Goal: Information Seeking & Learning: Learn about a topic

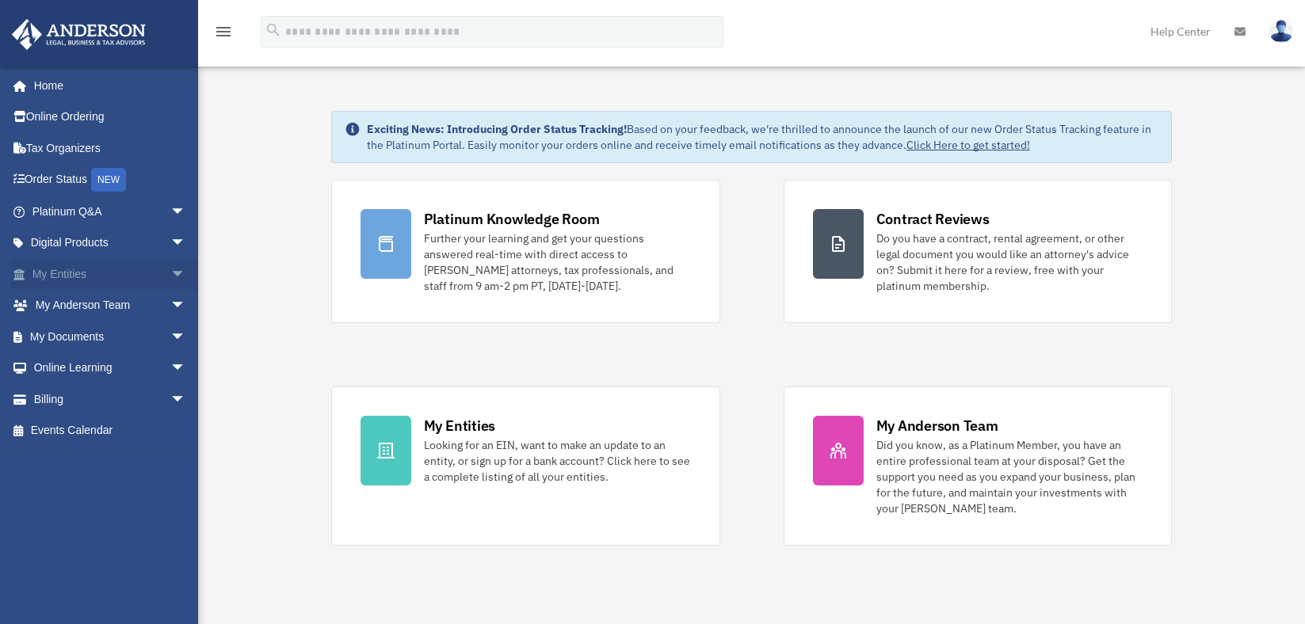
click at [170, 273] on span "arrow_drop_down" at bounding box center [186, 274] width 32 height 32
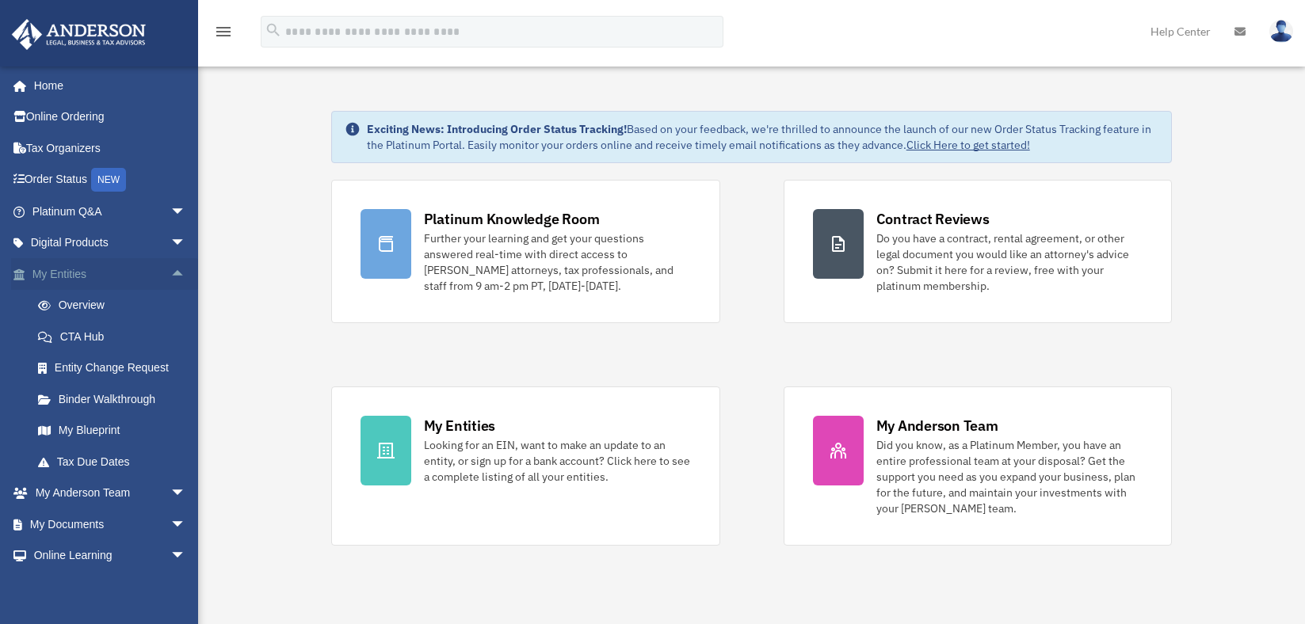
click at [170, 271] on span "arrow_drop_up" at bounding box center [186, 274] width 32 height 32
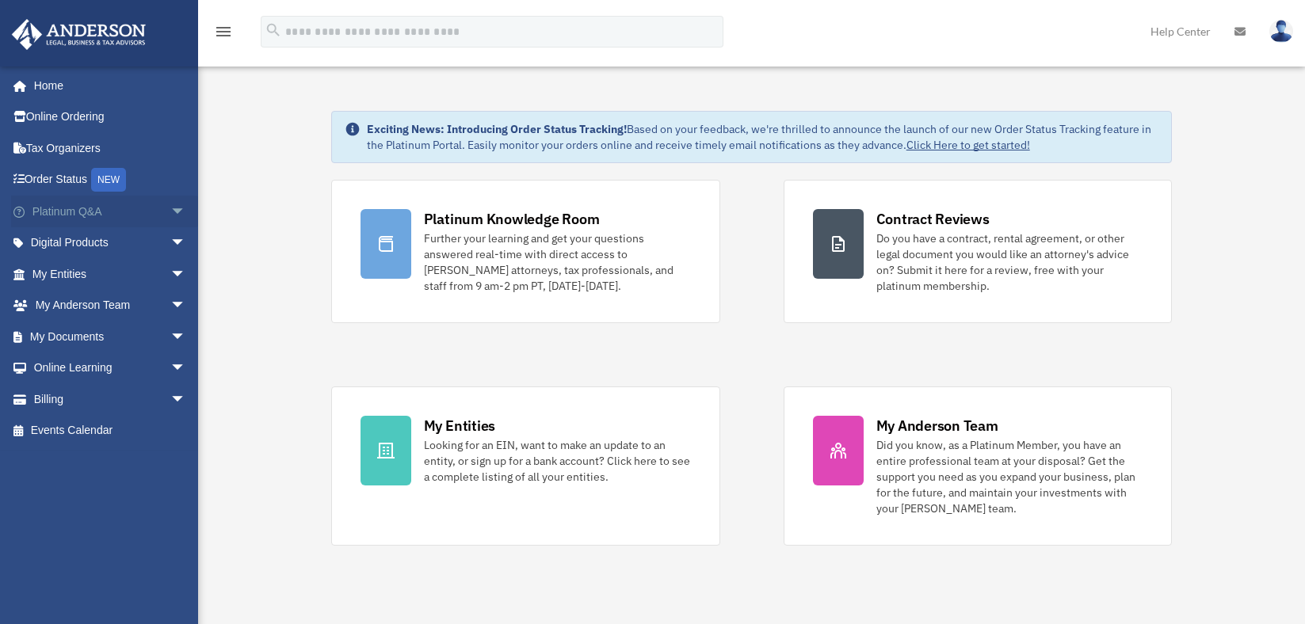
click at [170, 207] on span "arrow_drop_down" at bounding box center [186, 212] width 32 height 32
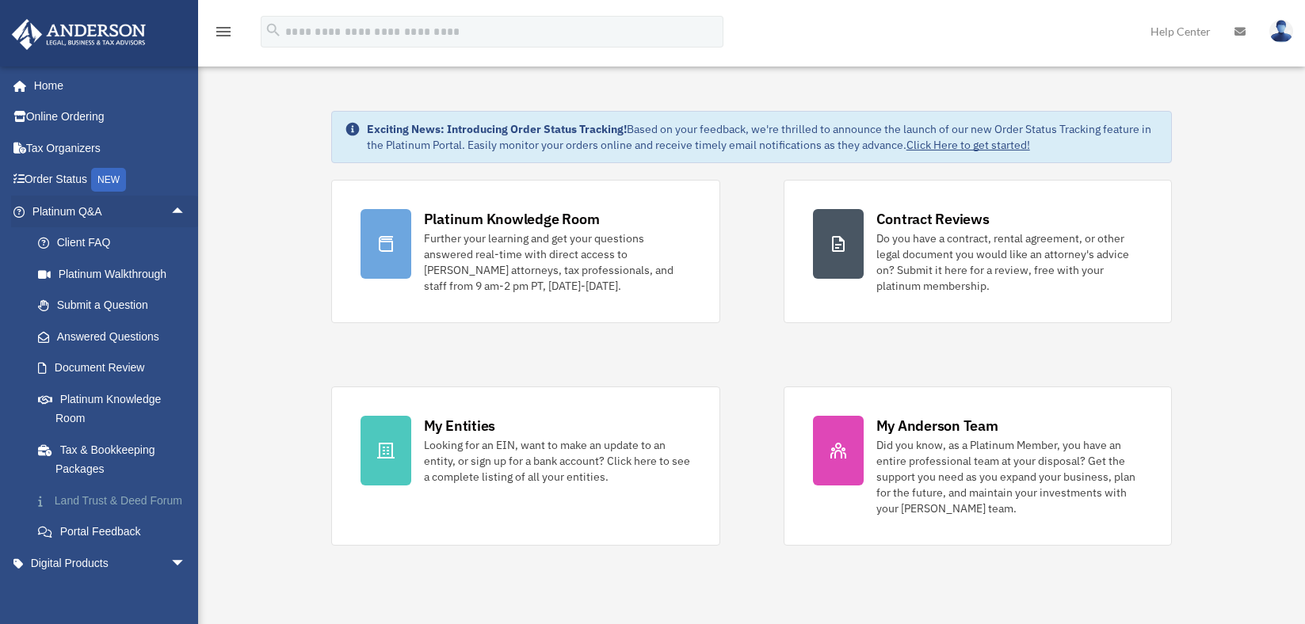
click at [120, 501] on link "Land Trust & Deed Forum" at bounding box center [116, 501] width 188 height 32
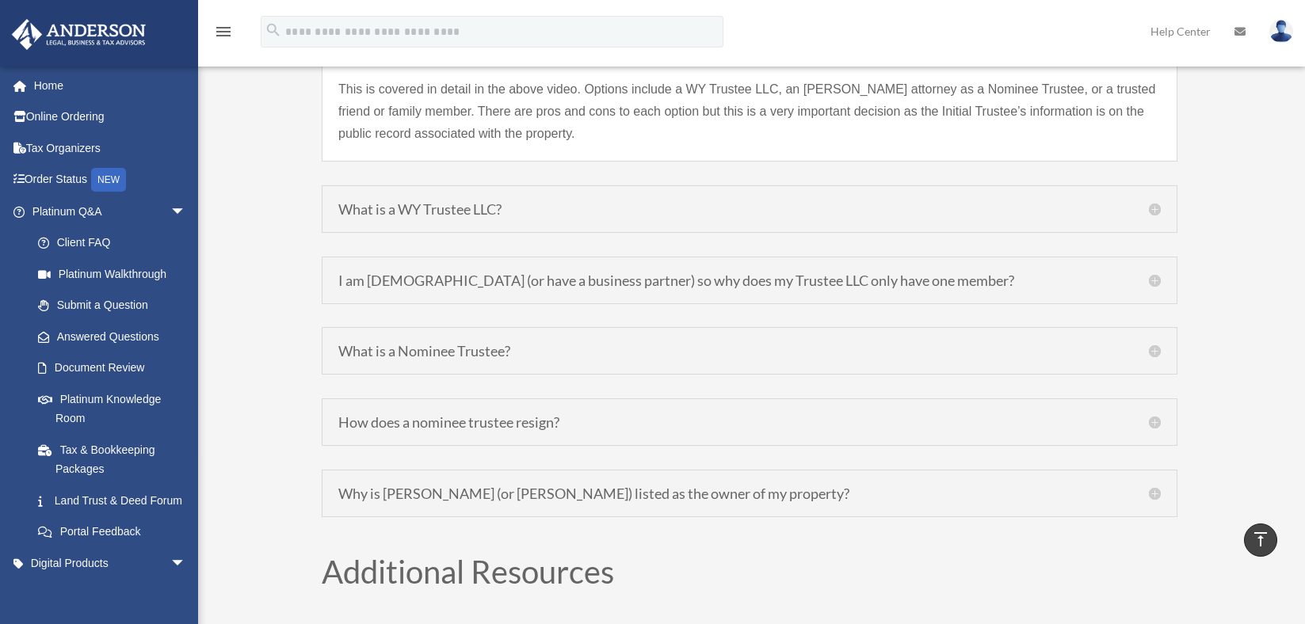
scroll to position [5943, 0]
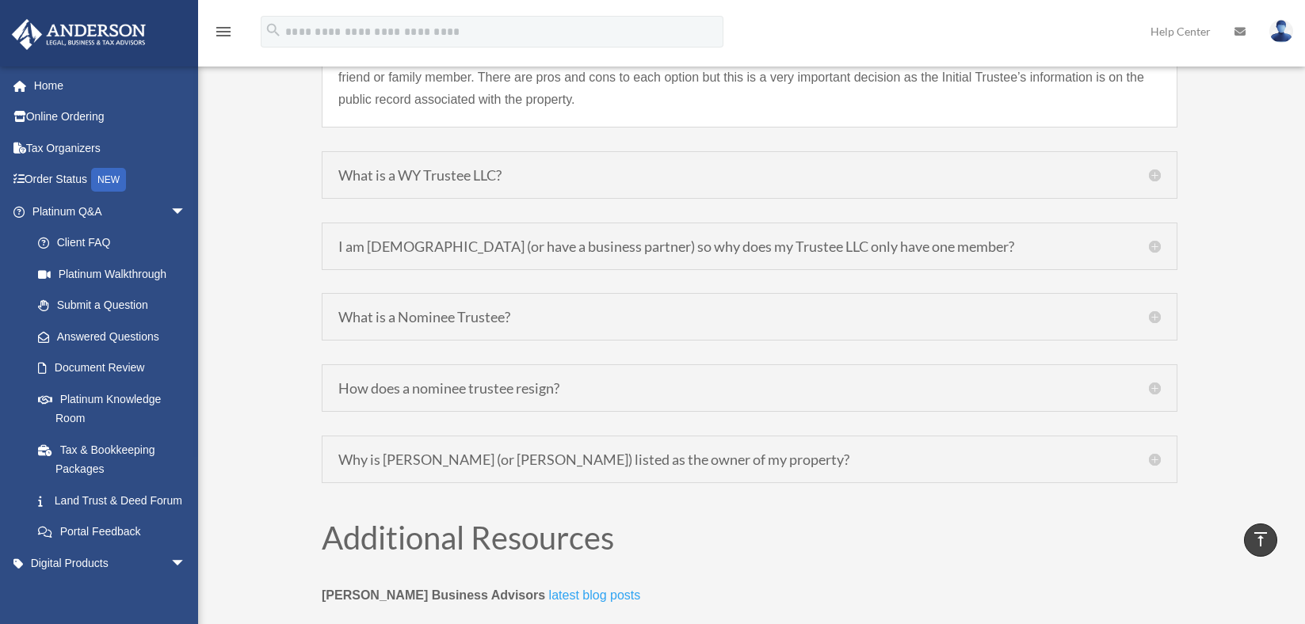
click at [555, 314] on div "What is a Nominee Trustee? A Nominee Trustee is an [PERSON_NAME] attorney who t…" at bounding box center [750, 317] width 856 height 48
click at [470, 381] on h5 "How does a nominee trustee resign?" at bounding box center [749, 388] width 823 height 14
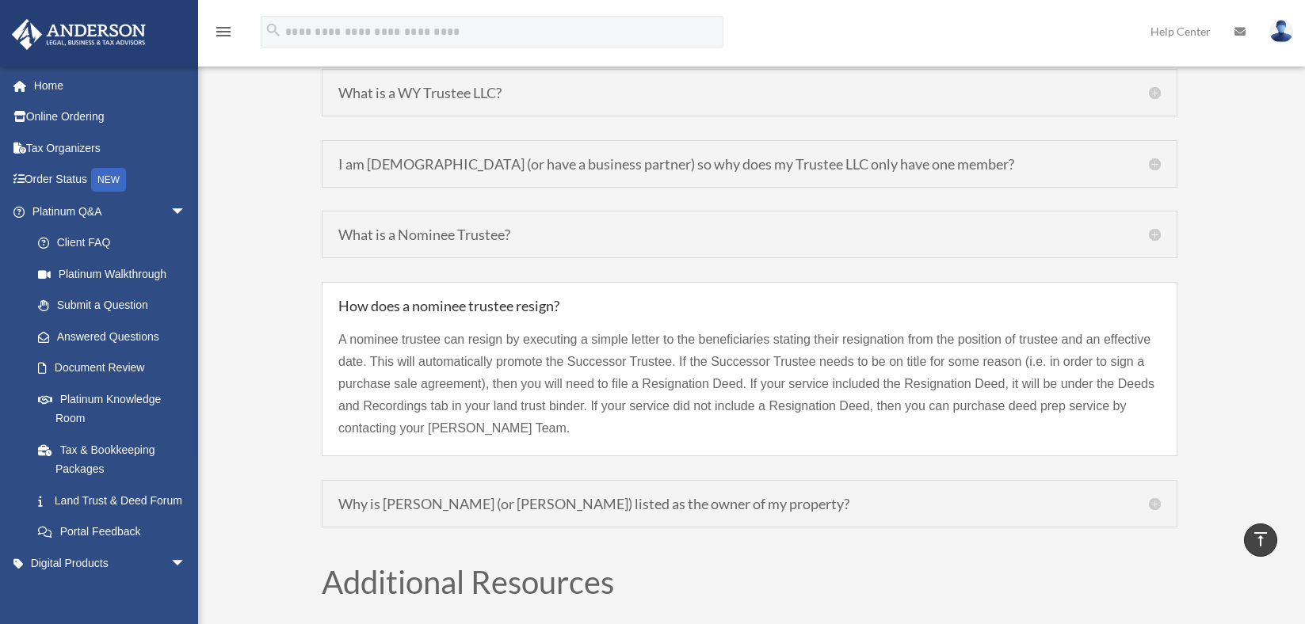
click at [516, 497] on h5 "Why is [PERSON_NAME] (or [PERSON_NAME]) listed as the owner of my property?" at bounding box center [749, 504] width 823 height 14
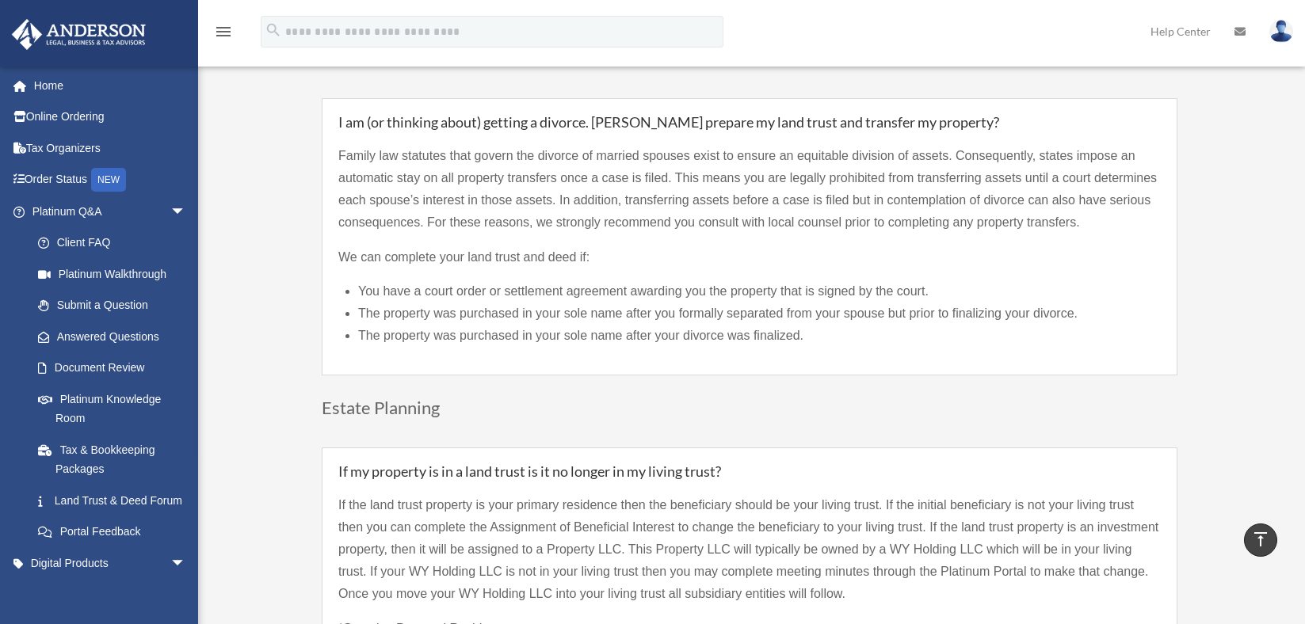
scroll to position [3249, 0]
